Goal: Task Accomplishment & Management: Use online tool/utility

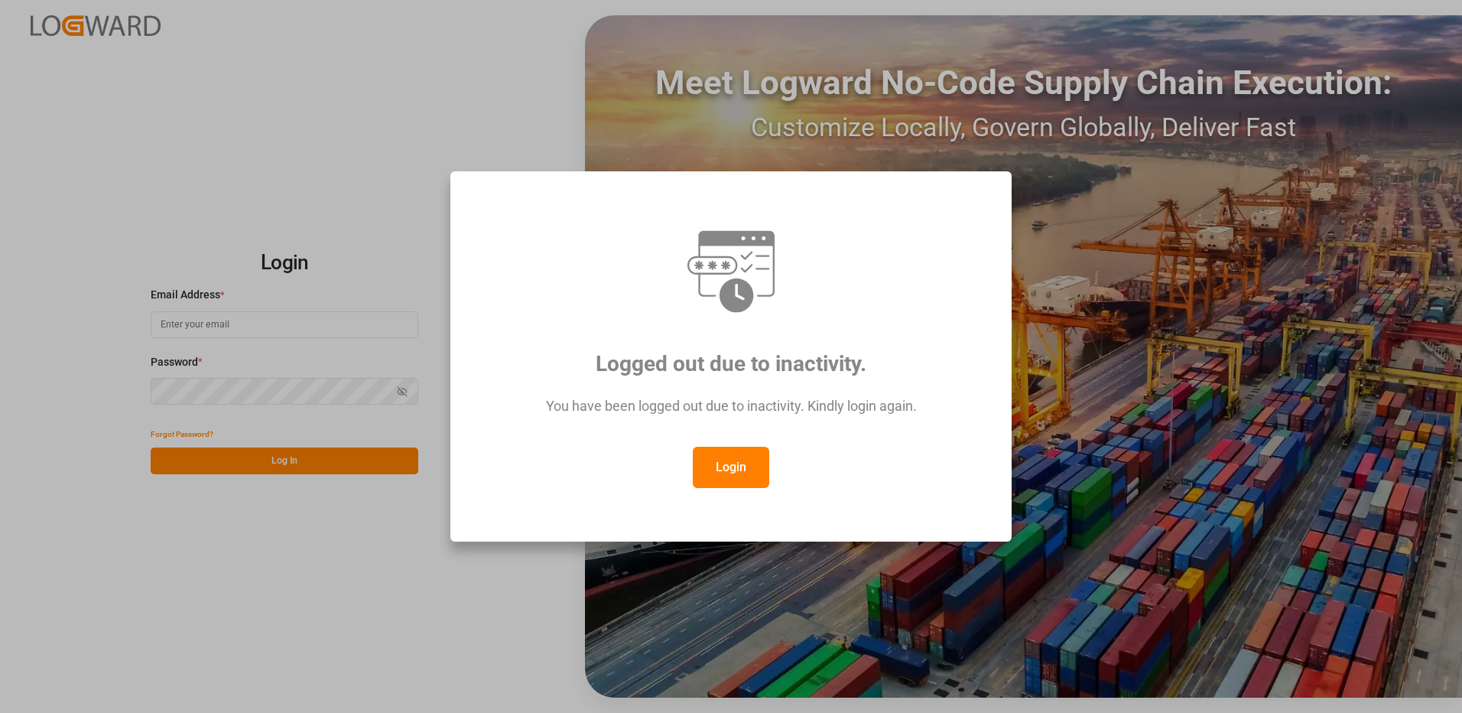
click at [714, 460] on button "Login" at bounding box center [731, 467] width 76 height 41
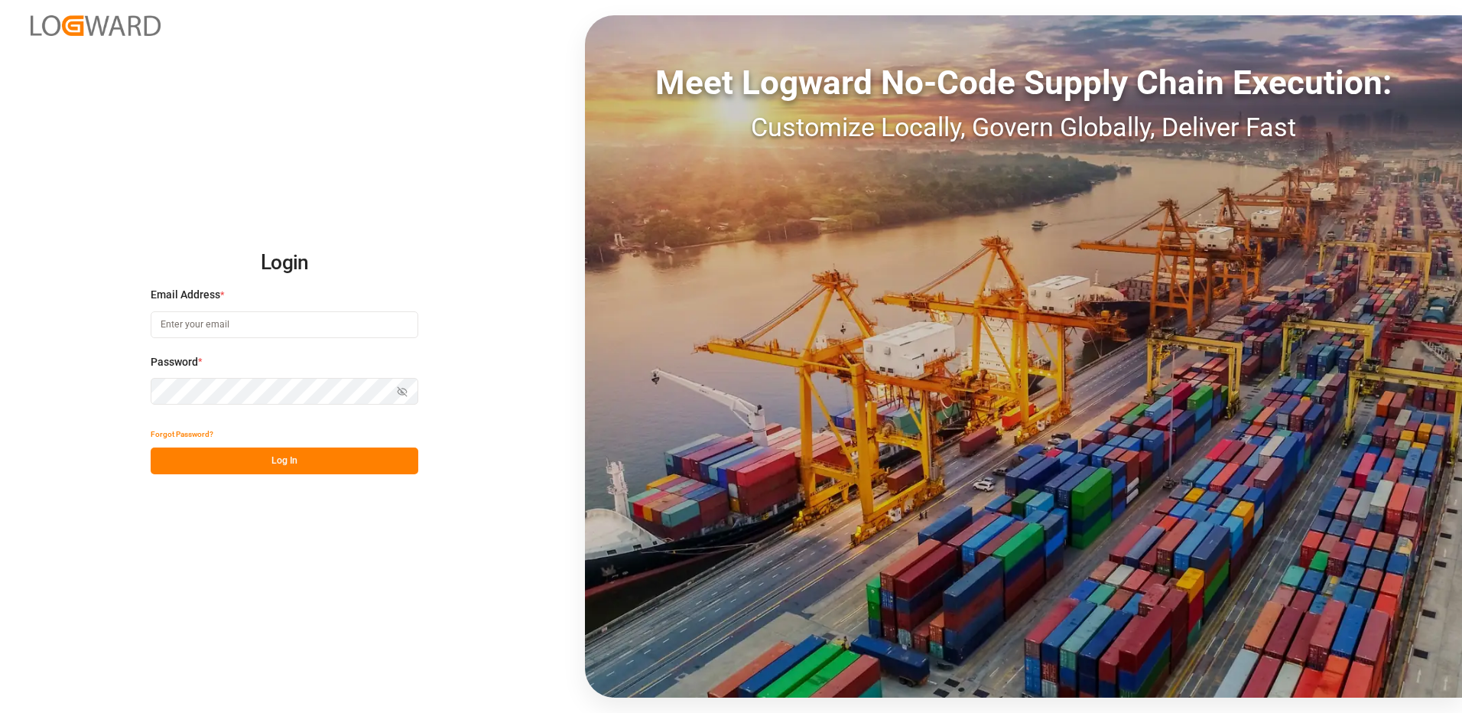
drag, startPoint x: 200, startPoint y: 340, endPoint x: 199, endPoint y: 331, distance: 8.4
click at [200, 338] on div "Email Address *" at bounding box center [285, 320] width 268 height 67
click at [199, 330] on input at bounding box center [285, 324] width 268 height 27
type input "[PERSON_NAME][EMAIL_ADDRESS][DOMAIN_NAME]"
drag, startPoint x: 328, startPoint y: 329, endPoint x: 7, endPoint y: 319, distance: 321.4
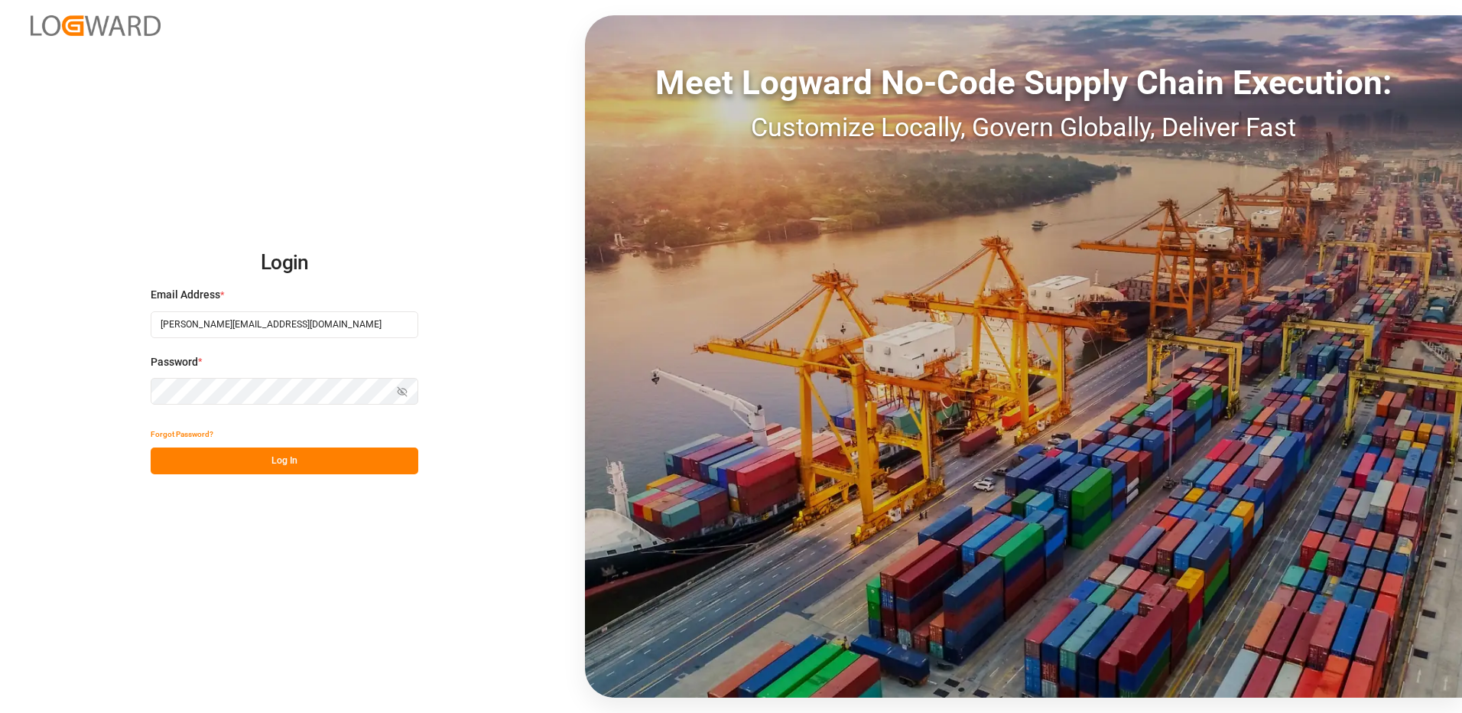
click at [5, 317] on div "Login Email Address * [PERSON_NAME][EMAIL_ADDRESS][DOMAIN_NAME] Password * Show…" at bounding box center [731, 356] width 1462 height 713
type input "[EMAIL_ADDRESS][DOMAIN_NAME]"
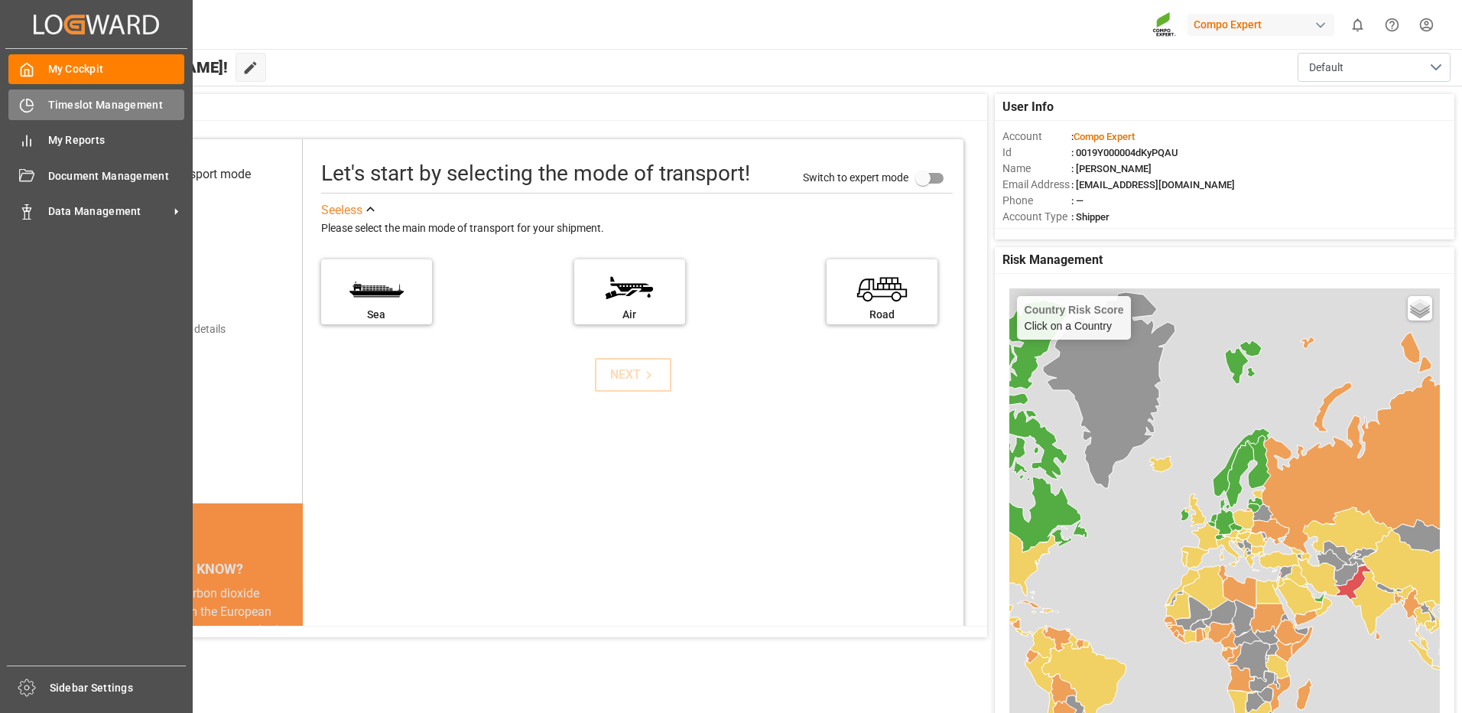
click at [44, 111] on div "Timeslot Management Timeslot Management" at bounding box center [96, 104] width 176 height 30
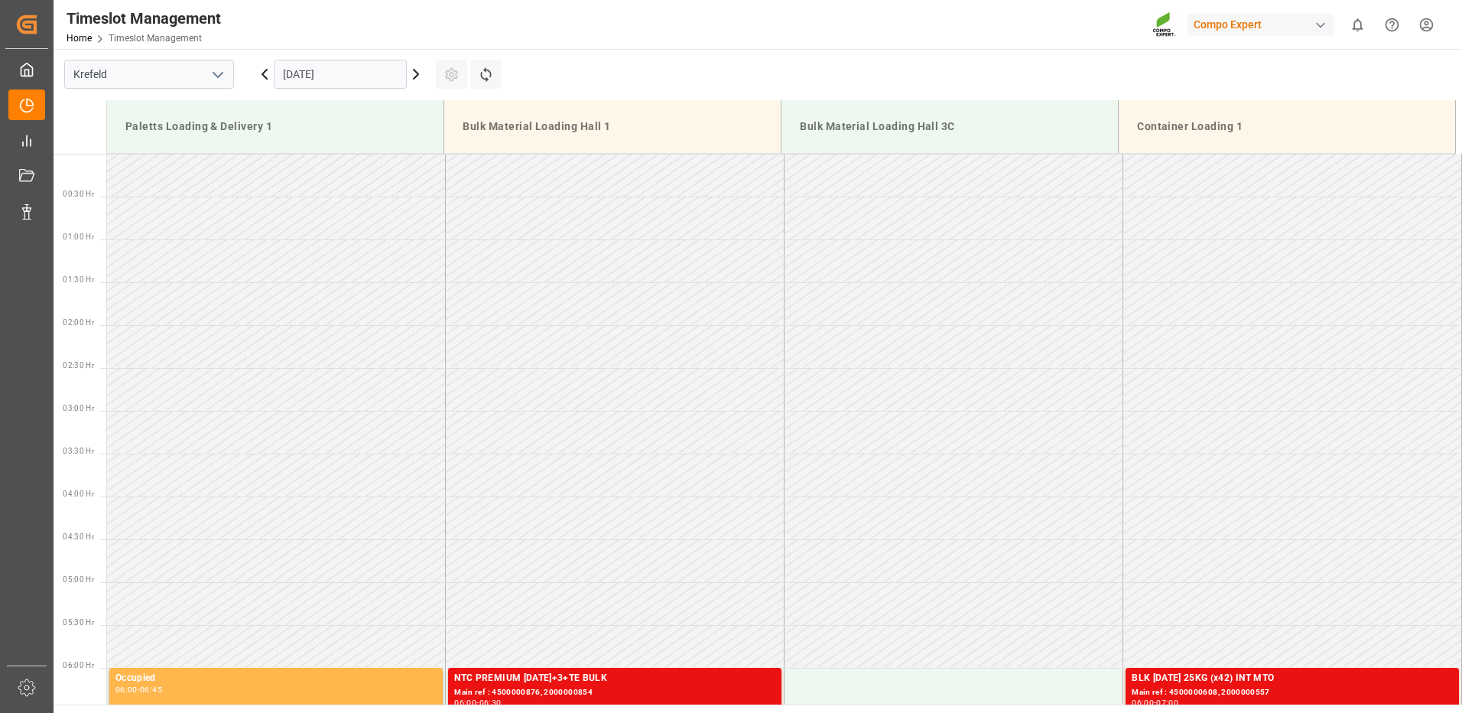
scroll to position [932, 0]
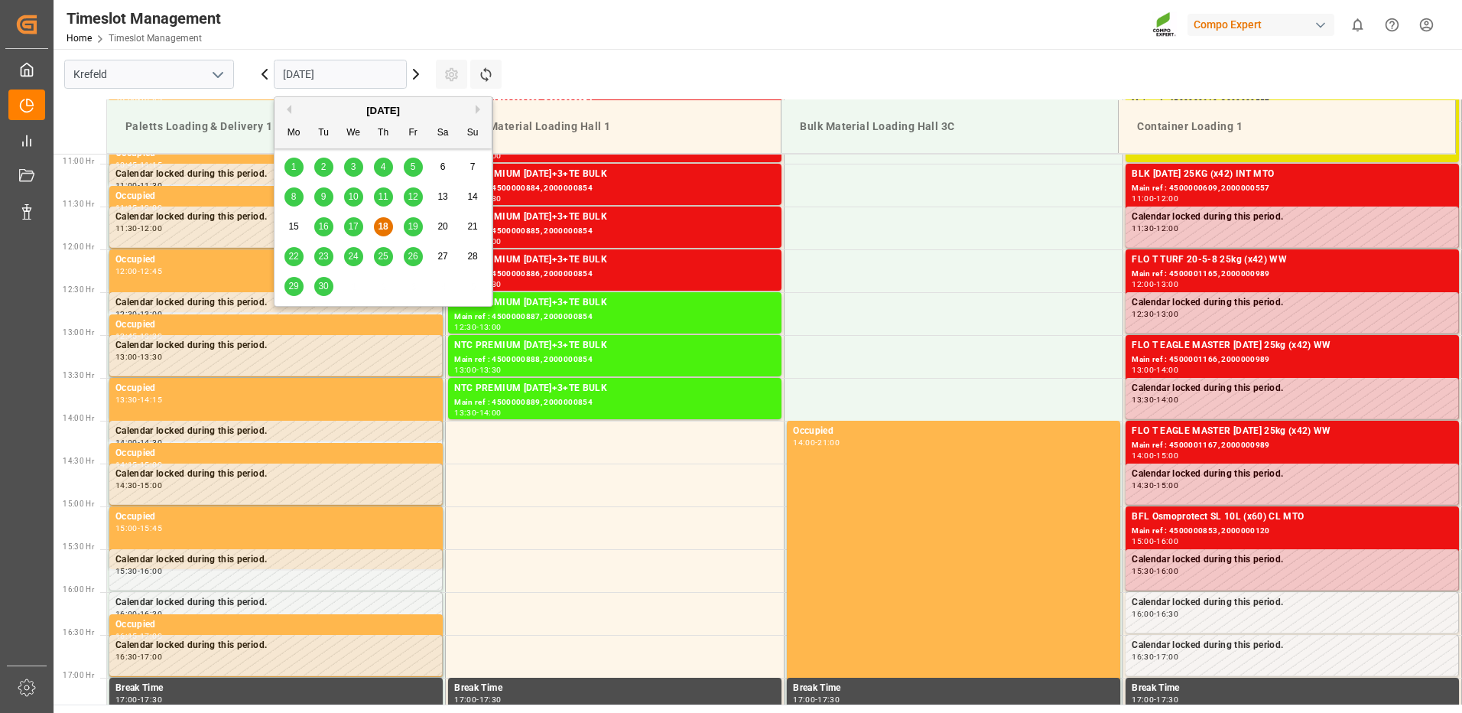
click at [326, 73] on input "[DATE]" at bounding box center [340, 74] width 133 height 29
click at [478, 111] on button "Next Month" at bounding box center [480, 109] width 9 height 9
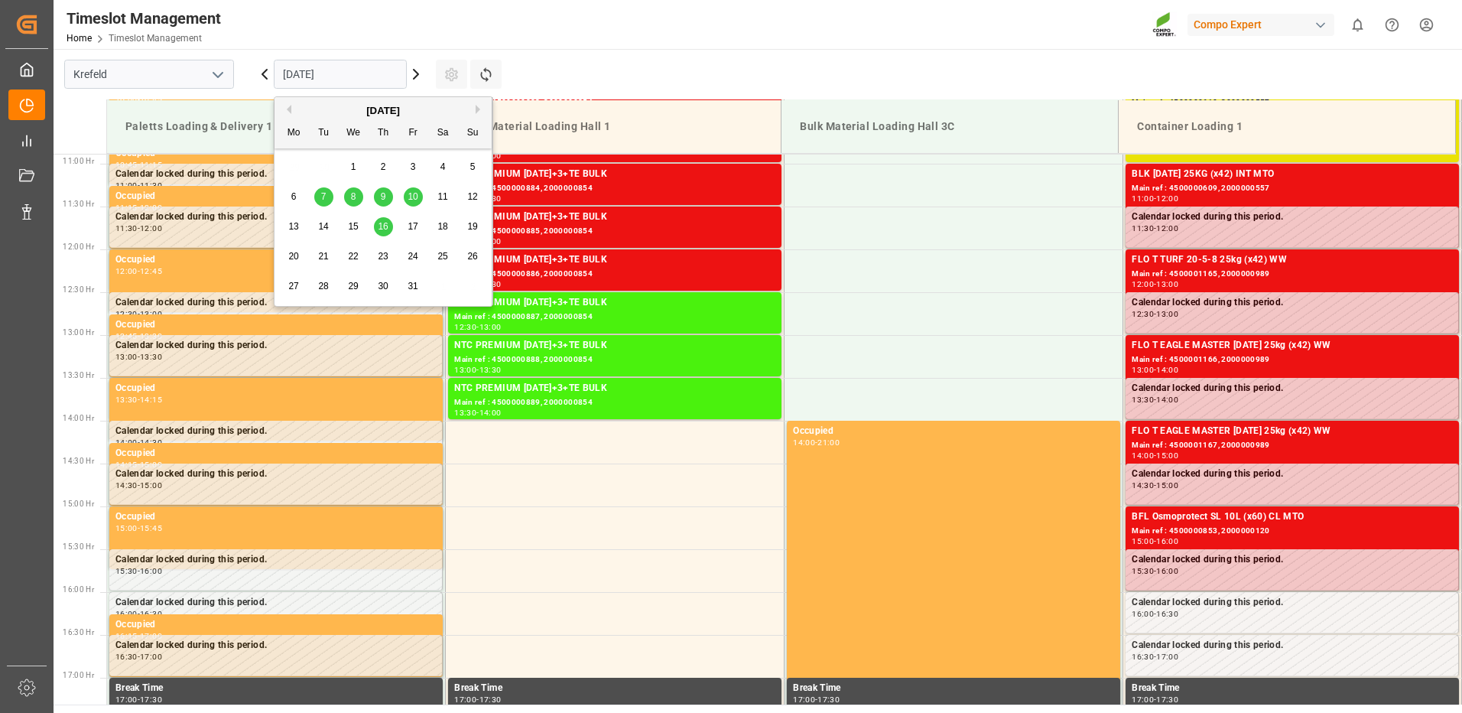
click at [288, 107] on button "Previous Month" at bounding box center [286, 109] width 9 height 9
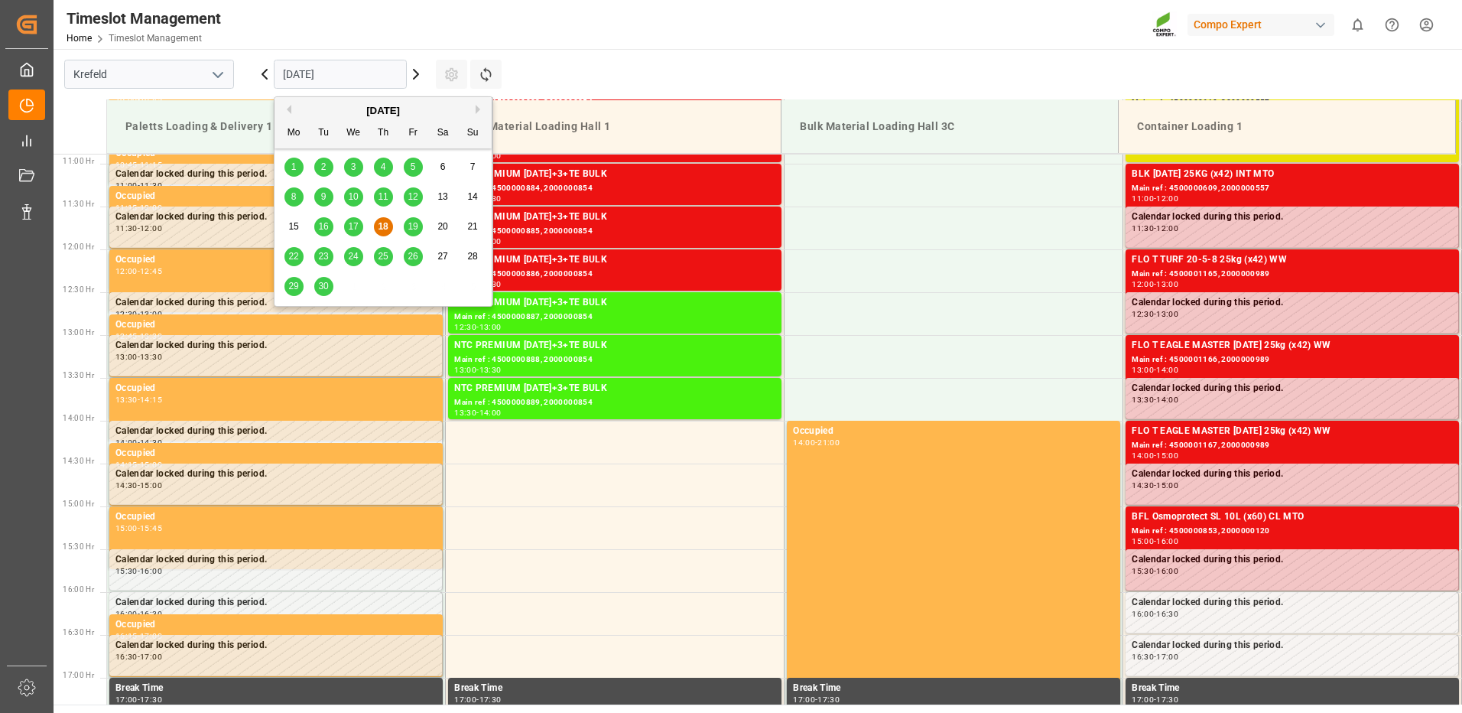
click at [320, 287] on span "30" at bounding box center [323, 286] width 10 height 11
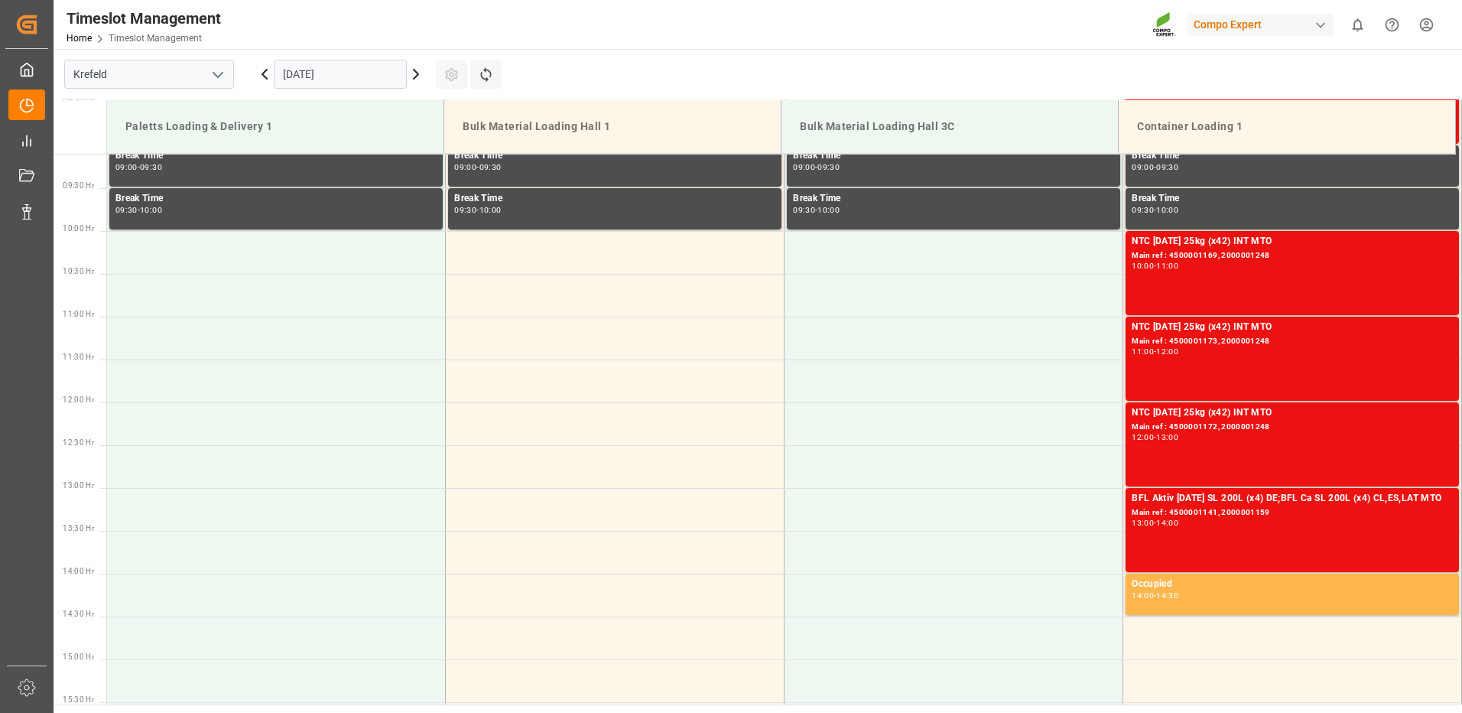
scroll to position [244, 0]
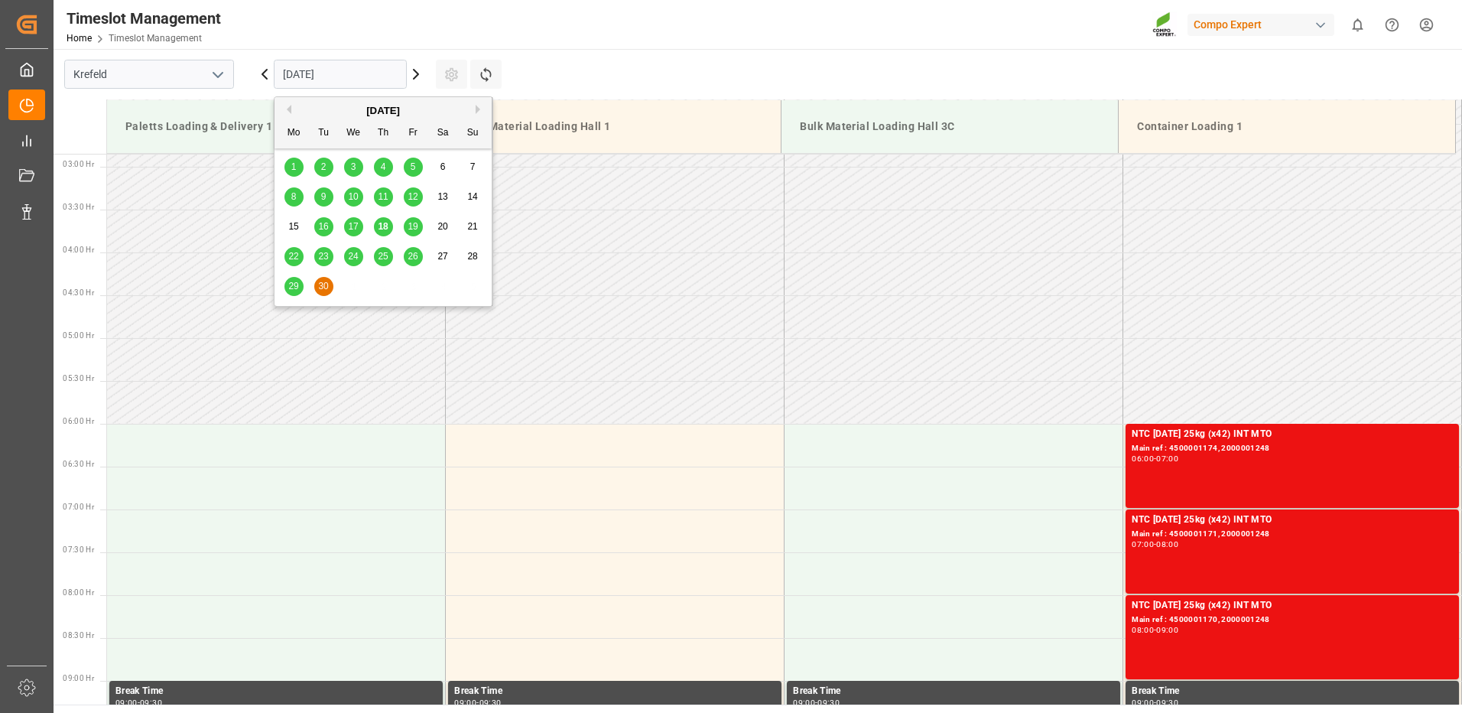
click at [298, 81] on input "[DATE]" at bounding box center [340, 74] width 133 height 29
click at [273, 286] on td at bounding box center [276, 273] width 339 height 43
click at [303, 73] on input "[DATE]" at bounding box center [340, 74] width 133 height 29
click at [293, 288] on span "29" at bounding box center [293, 286] width 10 height 11
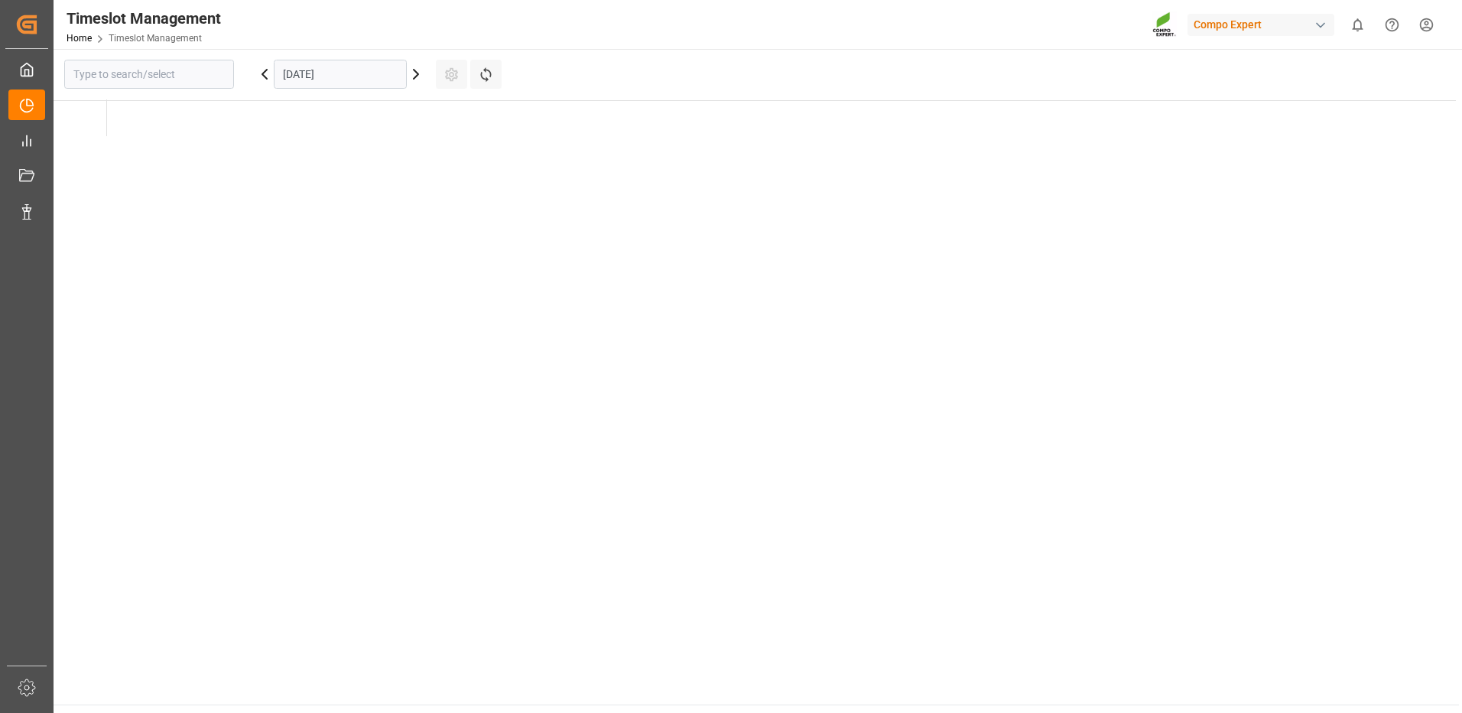
type input "Krefeld"
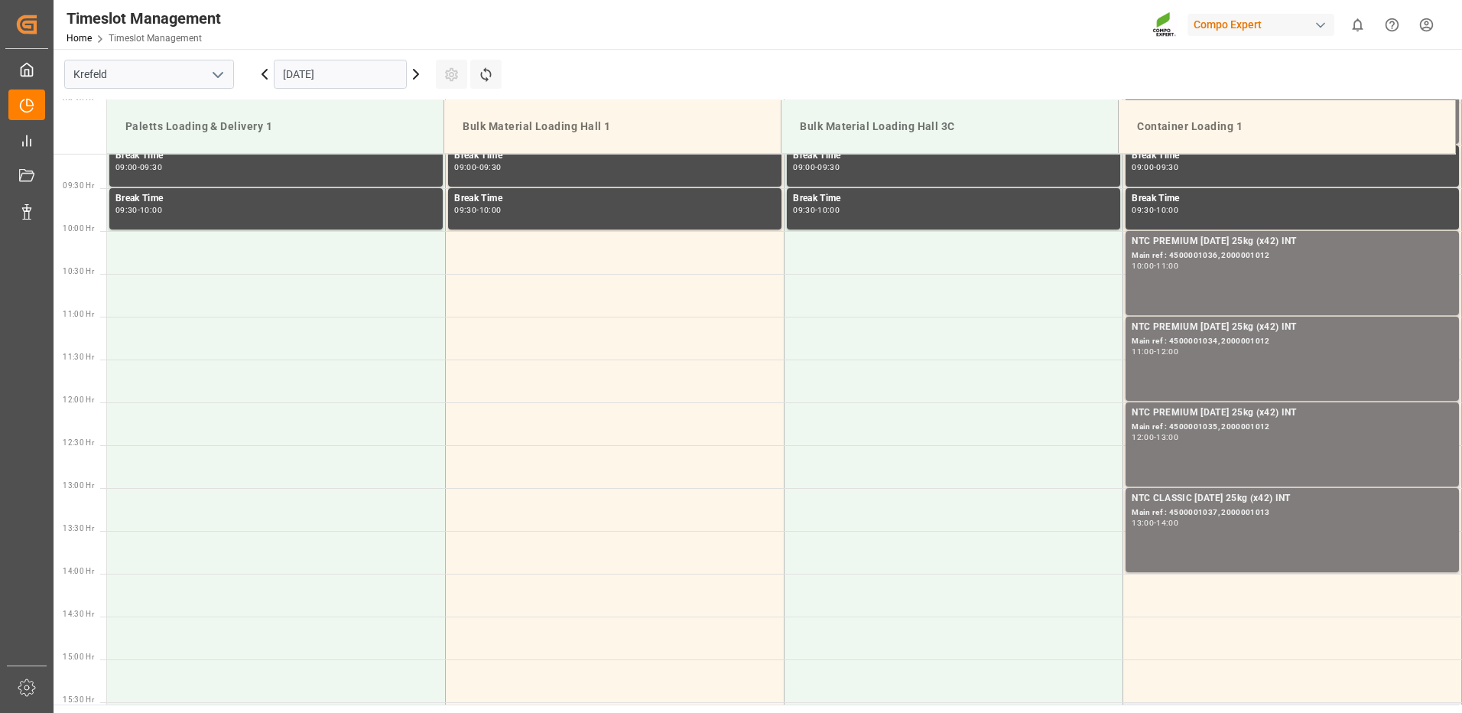
scroll to position [1085, 0]
